Goal: Browse casually: Explore the website without a specific task or goal

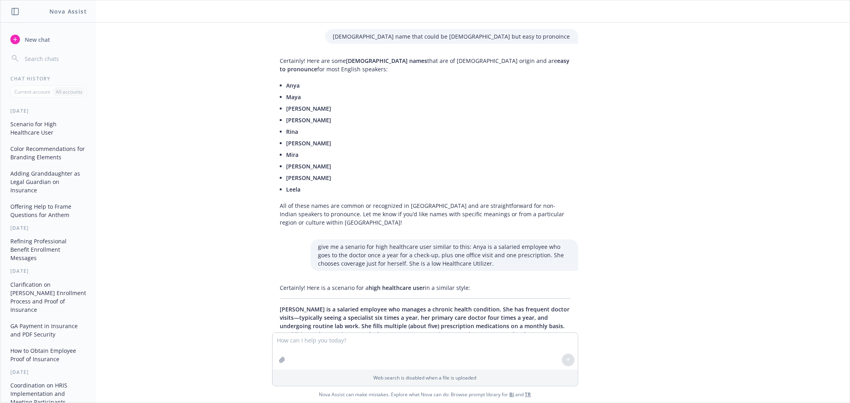
scroll to position [1612, 0]
